Goal: Information Seeking & Learning: Learn about a topic

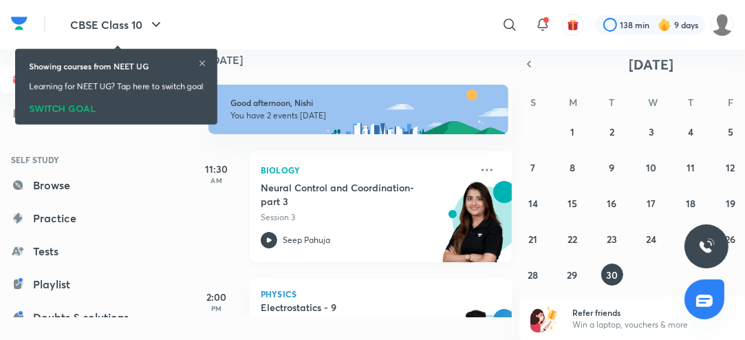
scroll to position [83, 0]
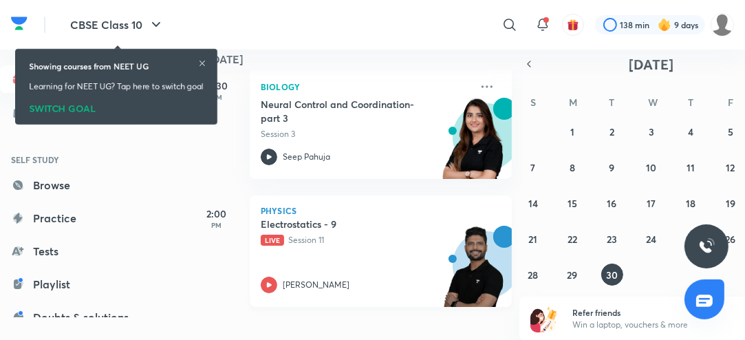
click at [274, 284] on icon at bounding box center [269, 285] width 17 height 17
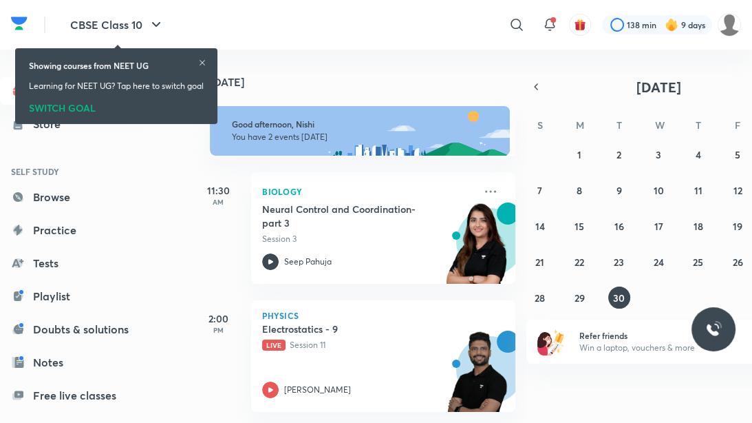
scroll to position [9, 0]
